Goal: Find specific page/section: Find specific page/section

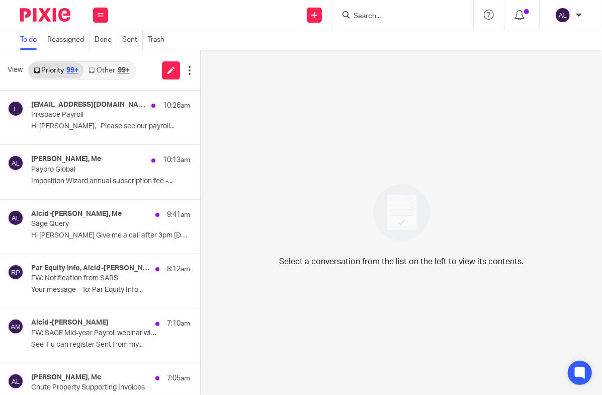
click at [407, 14] on input "Search" at bounding box center [397, 16] width 90 height 9
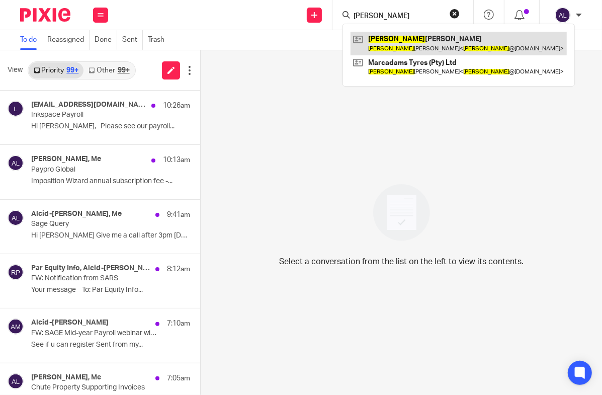
type input "[PERSON_NAME]"
click at [411, 36] on link at bounding box center [458, 43] width 216 height 23
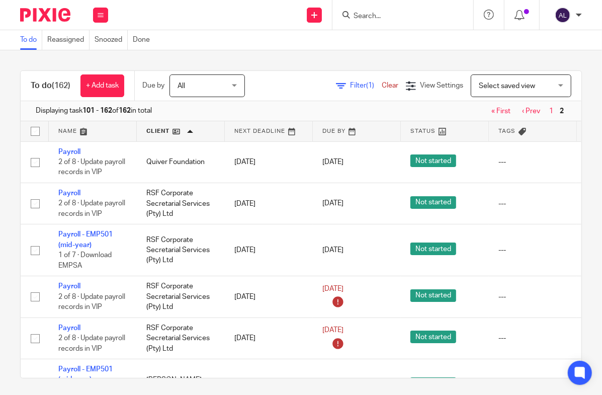
scroll to position [822, 0]
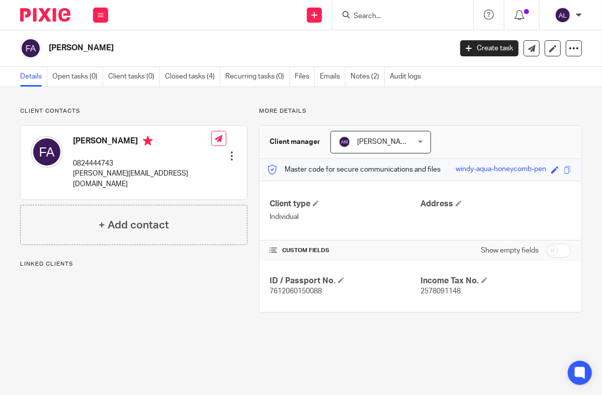
click at [104, 161] on p "0824444743" at bounding box center [142, 163] width 138 height 10
copy p "0824444743"
